Goal: Task Accomplishment & Management: Use online tool/utility

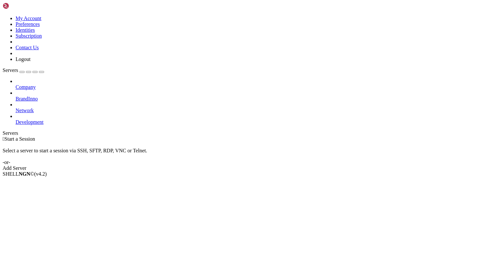
click at [16, 119] on icon at bounding box center [16, 119] width 0 height 0
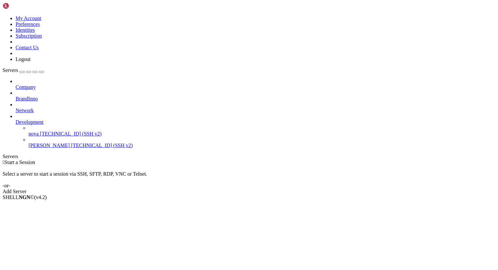
click at [71, 143] on span "[TECHNICAL_ID] (SSH v2)" at bounding box center [102, 146] width 62 height 6
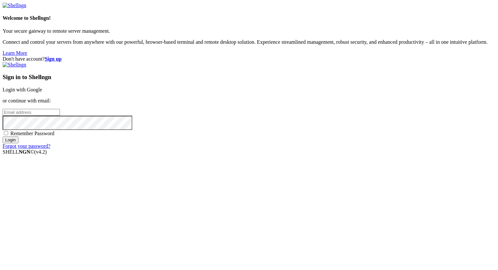
type input "[PERSON_NAME][EMAIL_ADDRESS][DOMAIN_NAME]"
click at [18, 143] on input "Login" at bounding box center [11, 140] width 16 height 7
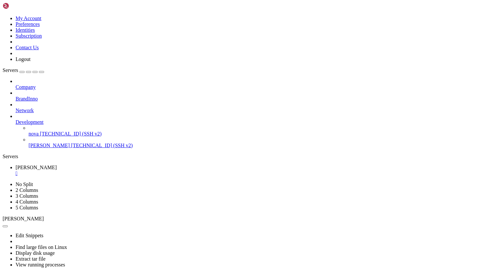
scroll to position [28, 0]
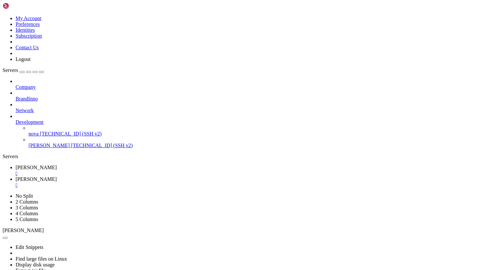
scroll to position [55, 0]
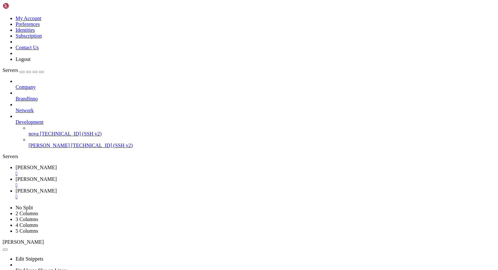
scroll to position [0, 0]
click at [57, 165] on span "[PERSON_NAME]" at bounding box center [36, 168] width 41 height 6
click at [16, 188] on icon at bounding box center [16, 191] width 0 height 6
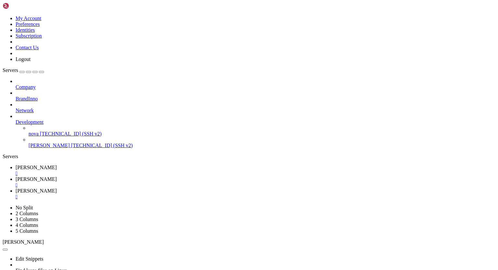
drag, startPoint x: 273, startPoint y: 606, endPoint x: 316, endPoint y: 608, distance: 42.8
drag, startPoint x: 118, startPoint y: 562, endPoint x: 152, endPoint y: 564, distance: 34.4
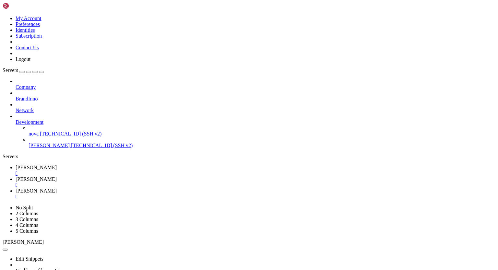
scroll to position [11360, 0]
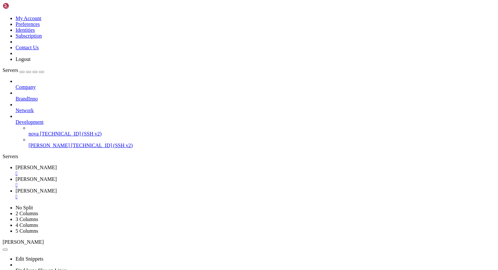
scroll to position [375, 0]
drag, startPoint x: 117, startPoint y: 502, endPoint x: 152, endPoint y: 502, distance: 34.4
drag, startPoint x: 419, startPoint y: 549, endPoint x: 498, endPoint y: 712, distance: 181.0
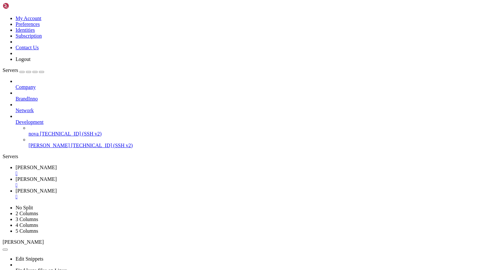
click at [57, 165] on span "[PERSON_NAME]" at bounding box center [36, 168] width 41 height 6
click at [57, 188] on span "[PERSON_NAME]" at bounding box center [36, 191] width 41 height 6
drag, startPoint x: 118, startPoint y: 612, endPoint x: 152, endPoint y: 612, distance: 34.1
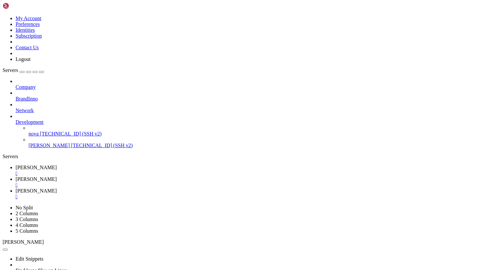
drag, startPoint x: 117, startPoint y: 586, endPoint x: 152, endPoint y: 585, distance: 35.4
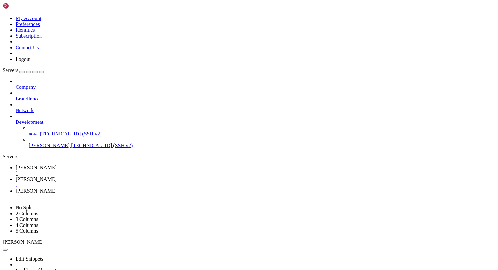
drag, startPoint x: 118, startPoint y: 635, endPoint x: 184, endPoint y: 634, distance: 66.1
drag, startPoint x: 117, startPoint y: 485, endPoint x: 152, endPoint y: 486, distance: 35.0
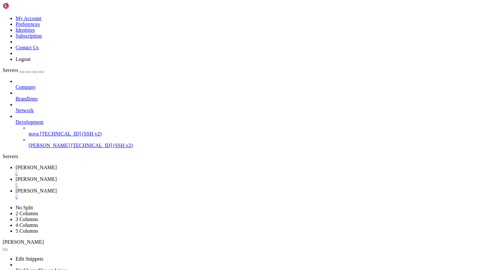
scroll to position [556, 0]
drag, startPoint x: 117, startPoint y: 504, endPoint x: 165, endPoint y: 502, distance: 48.0
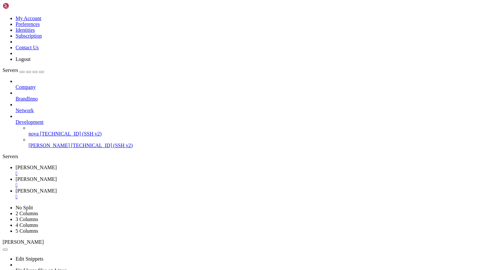
scroll to position [32, 0]
click at [171, 194] on div "" at bounding box center [256, 197] width 480 height 6
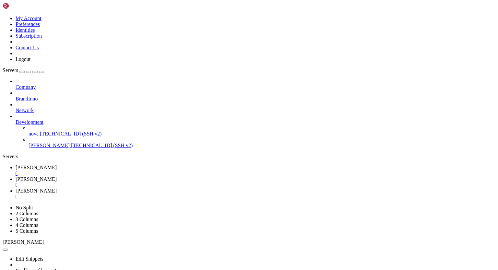
scroll to position [1130, 0]
drag, startPoint x: 273, startPoint y: 608, endPoint x: 316, endPoint y: 607, distance: 43.1
drag, startPoint x: 117, startPoint y: 568, endPoint x: 166, endPoint y: 567, distance: 49.0
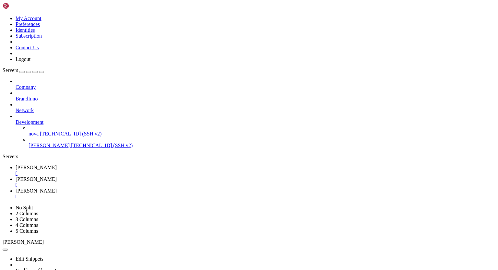
drag, startPoint x: 118, startPoint y: 585, endPoint x: 185, endPoint y: 583, distance: 66.8
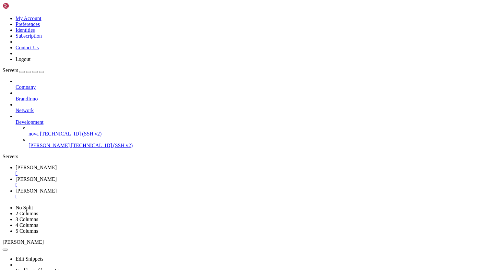
drag, startPoint x: 117, startPoint y: 523, endPoint x: 171, endPoint y: 523, distance: 53.5
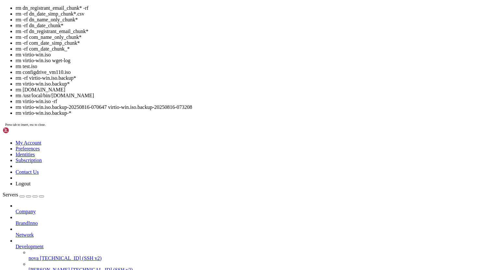
scroll to position [1433, 0]
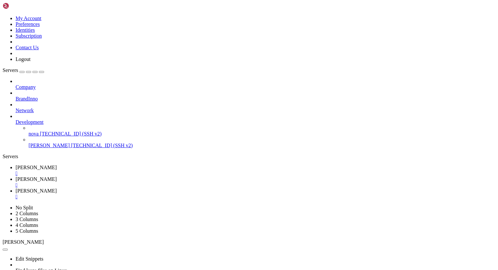
scroll to position [1516, 0]
drag, startPoint x: 117, startPoint y: 556, endPoint x: 188, endPoint y: 555, distance: 70.7
click at [57, 165] on span "[PERSON_NAME]" at bounding box center [36, 168] width 41 height 6
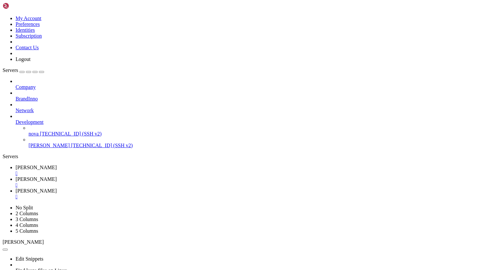
scroll to position [1654, 0]
click at [57, 176] on span "[PERSON_NAME]" at bounding box center [36, 179] width 41 height 6
click at [57, 188] on span "[PERSON_NAME]" at bounding box center [36, 191] width 41 height 6
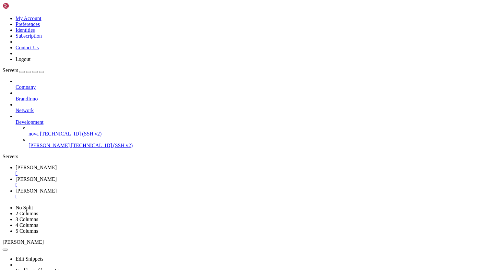
scroll to position [1818, 0]
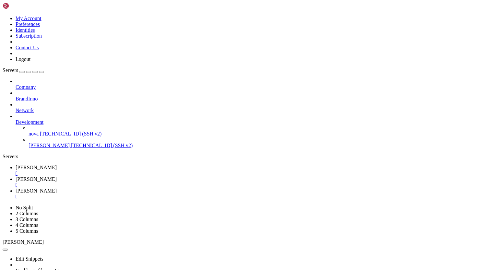
drag, startPoint x: 118, startPoint y: 618, endPoint x: 188, endPoint y: 618, distance: 70.0
drag, startPoint x: 118, startPoint y: 602, endPoint x: 198, endPoint y: 601, distance: 80.4
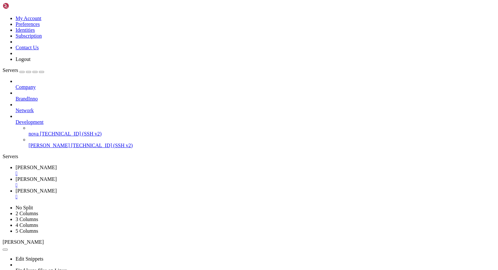
scroll to position [50303, 0]
click at [57, 165] on span "[PERSON_NAME]" at bounding box center [36, 168] width 41 height 6
click at [57, 188] on span "[PERSON_NAME]" at bounding box center [36, 191] width 41 height 6
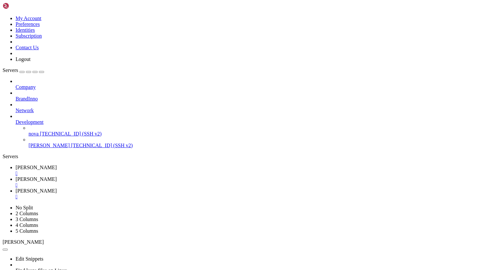
click at [57, 165] on span "[PERSON_NAME]" at bounding box center [36, 168] width 41 height 6
click at [57, 176] on span "[PERSON_NAME]" at bounding box center [36, 179] width 41 height 6
click at [57, 188] on span "[PERSON_NAME]" at bounding box center [36, 191] width 41 height 6
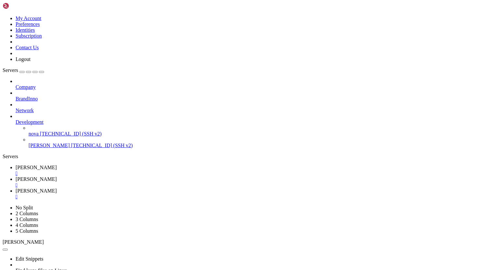
drag, startPoint x: 65, startPoint y: 635, endPoint x: 77, endPoint y: 635, distance: 11.7
drag, startPoint x: 118, startPoint y: 573, endPoint x: 201, endPoint y: 572, distance: 83.0
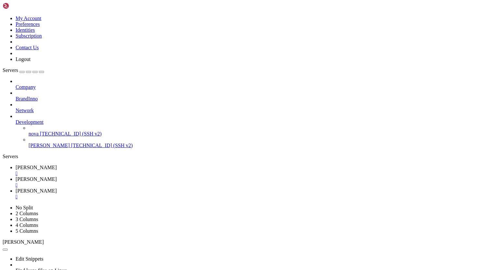
scroll to position [76569, 0]
drag, startPoint x: 66, startPoint y: 635, endPoint x: 78, endPoint y: 637, distance: 12.2
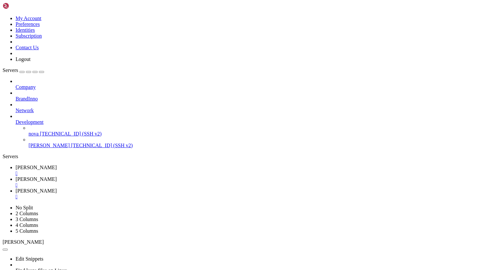
click at [172, 194] on div "" at bounding box center [256, 197] width 480 height 6
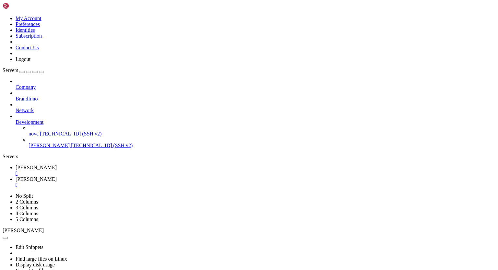
click at [137, 182] on div "" at bounding box center [256, 185] width 480 height 6
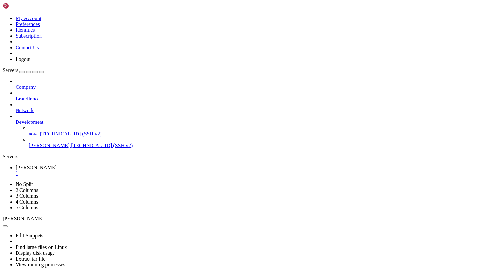
click at [106, 171] on div "" at bounding box center [256, 174] width 480 height 6
